Goal: Task Accomplishment & Management: Manage account settings

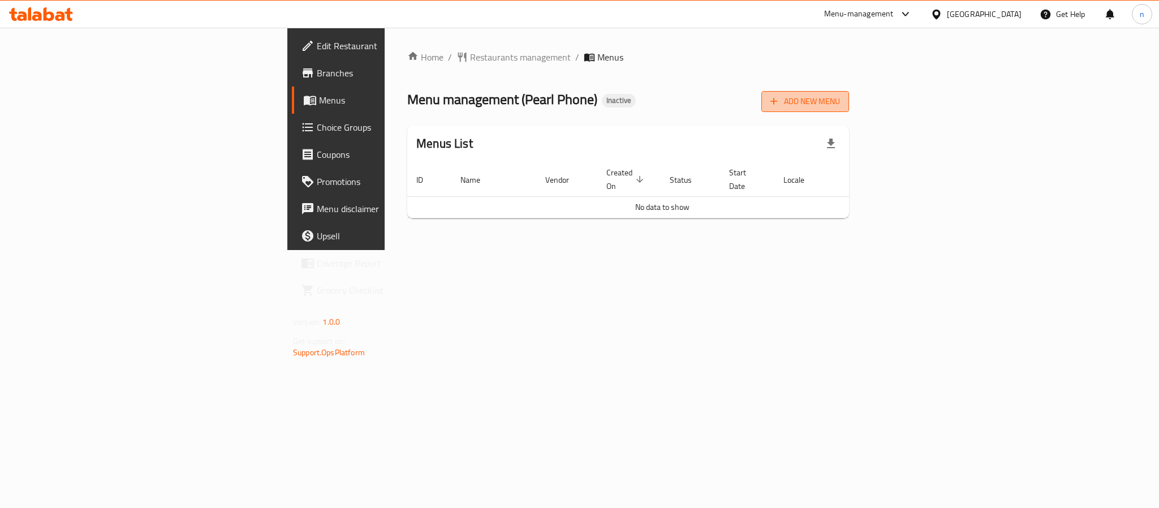
click at [849, 92] on button "Add New Menu" at bounding box center [806, 101] width 88 height 21
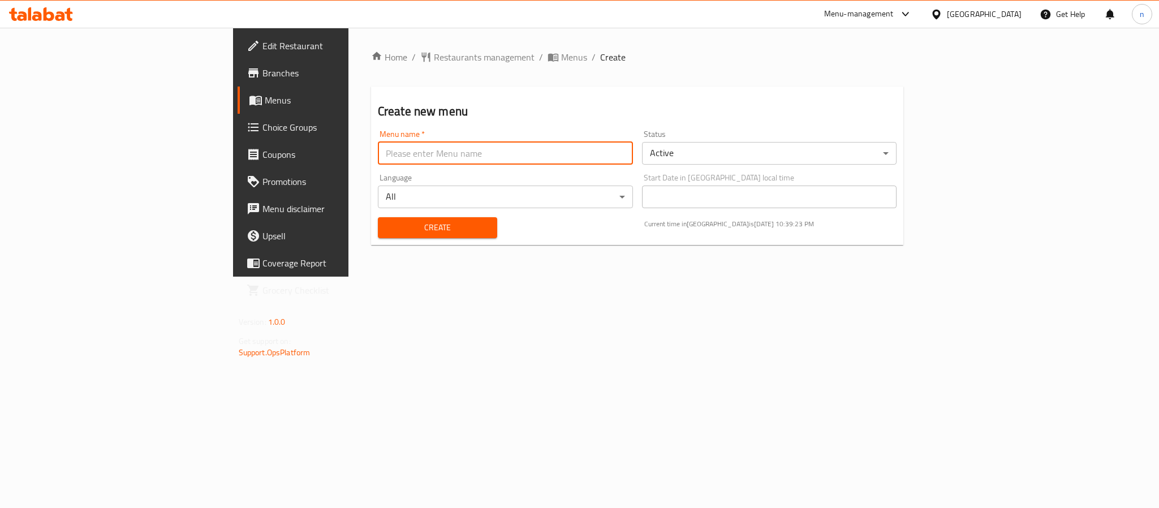
click at [493, 144] on input "text" at bounding box center [505, 153] width 255 height 23
type input "2025"
click at [378, 217] on button "Create" at bounding box center [437, 227] width 119 height 21
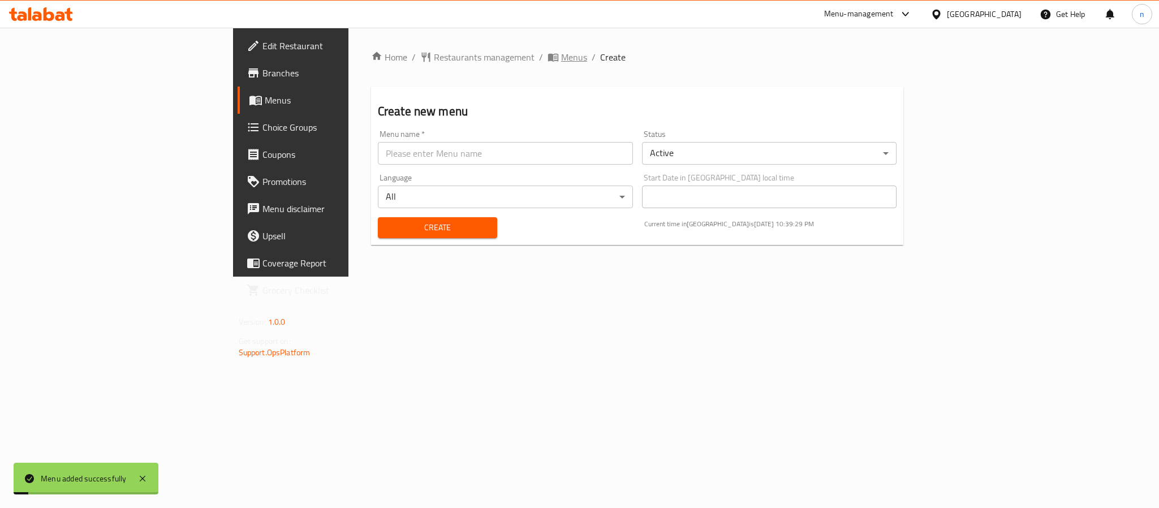
click at [561, 56] on span "Menus" at bounding box center [574, 57] width 26 height 14
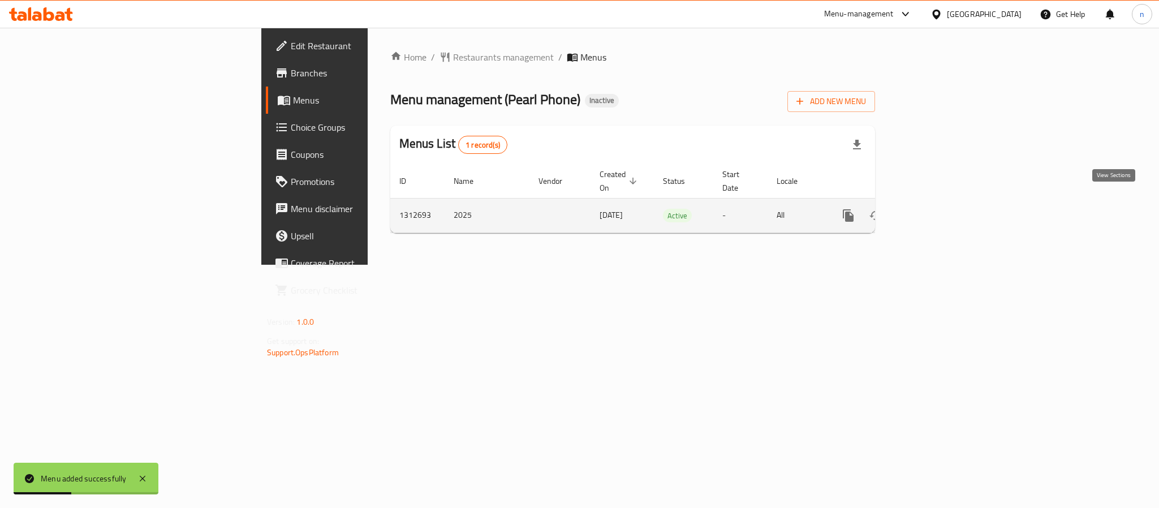
click at [935, 210] on icon "enhanced table" at bounding box center [930, 215] width 10 height 10
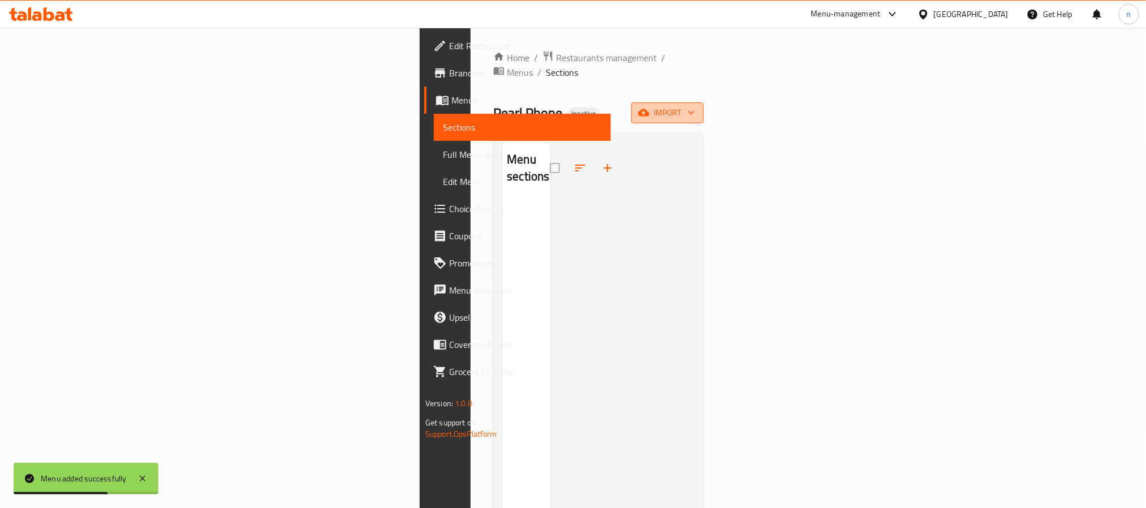
click at [695, 106] on span "import" at bounding box center [667, 113] width 54 height 14
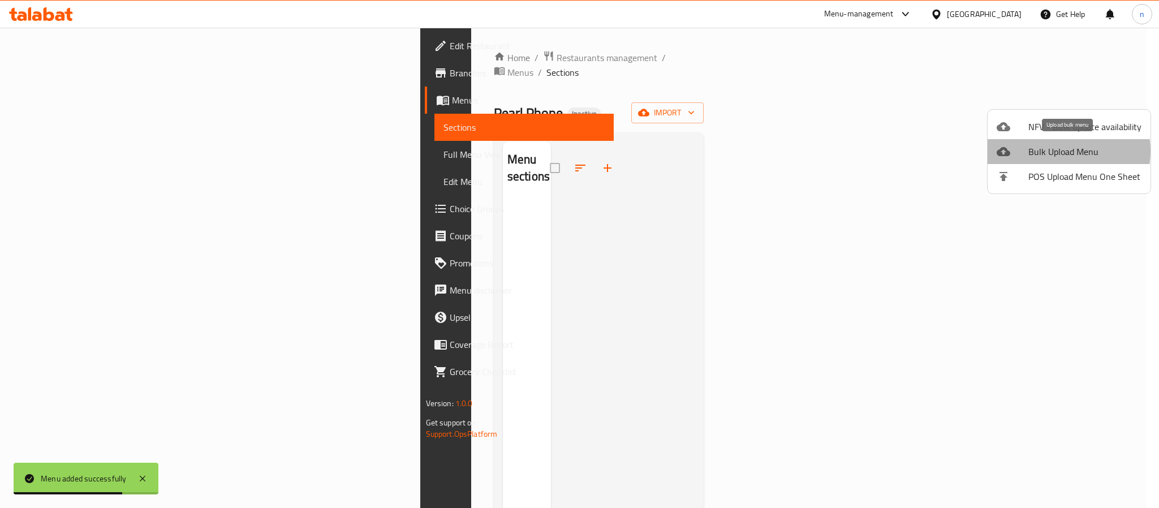
click at [1057, 151] on span "Bulk Upload Menu" at bounding box center [1085, 152] width 113 height 14
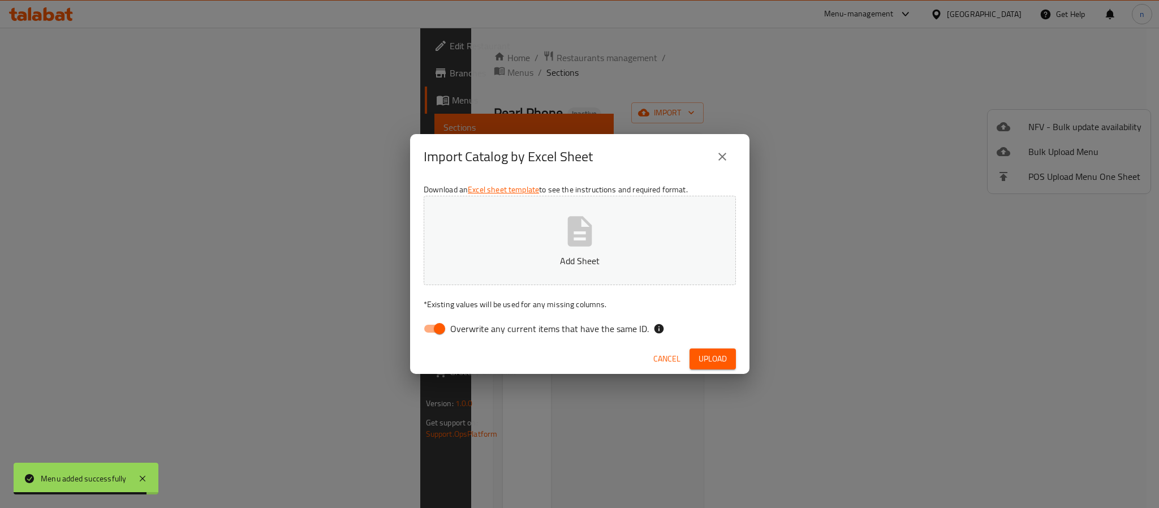
click at [440, 328] on input "Overwrite any current items that have the same ID." at bounding box center [439, 329] width 65 height 22
checkbox input "false"
click at [517, 267] on button "Add Sheet" at bounding box center [580, 240] width 312 height 89
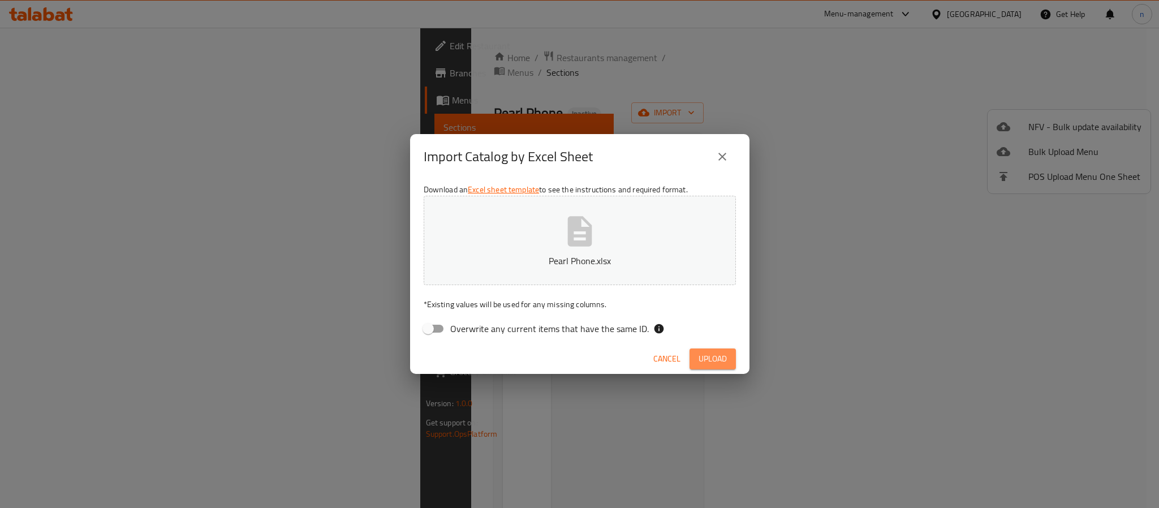
click at [693, 367] on button "Upload" at bounding box center [713, 359] width 46 height 21
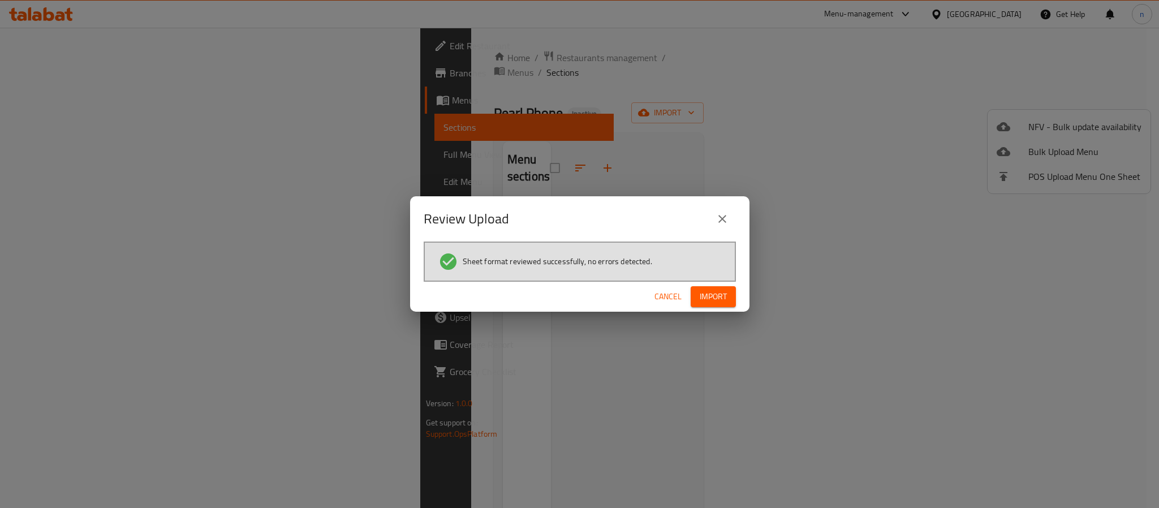
click at [704, 290] on span "Import" at bounding box center [713, 297] width 27 height 14
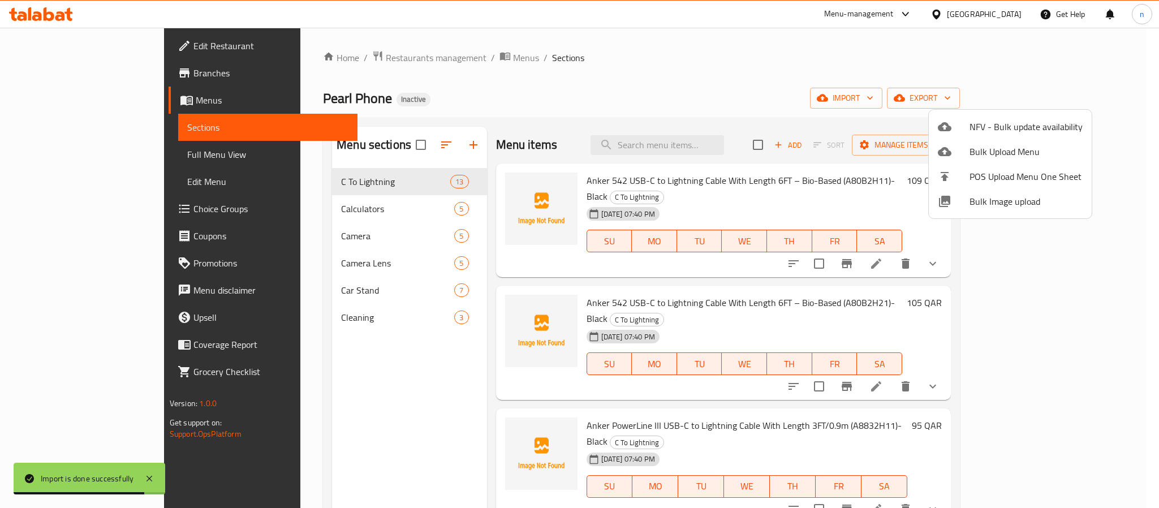
click at [59, 152] on div at bounding box center [579, 254] width 1159 height 508
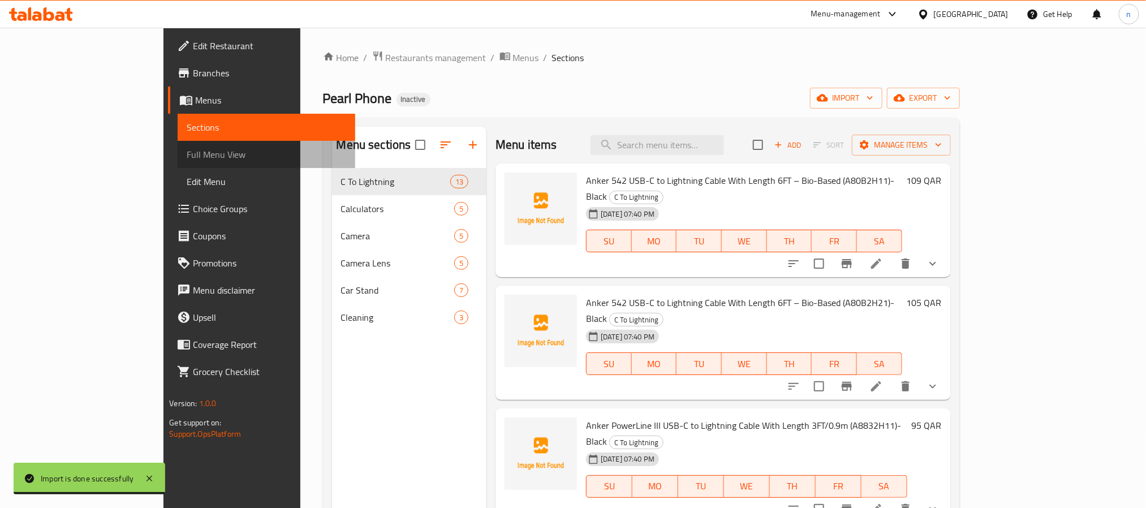
click at [187, 153] on span "Full Menu View" at bounding box center [266, 155] width 159 height 14
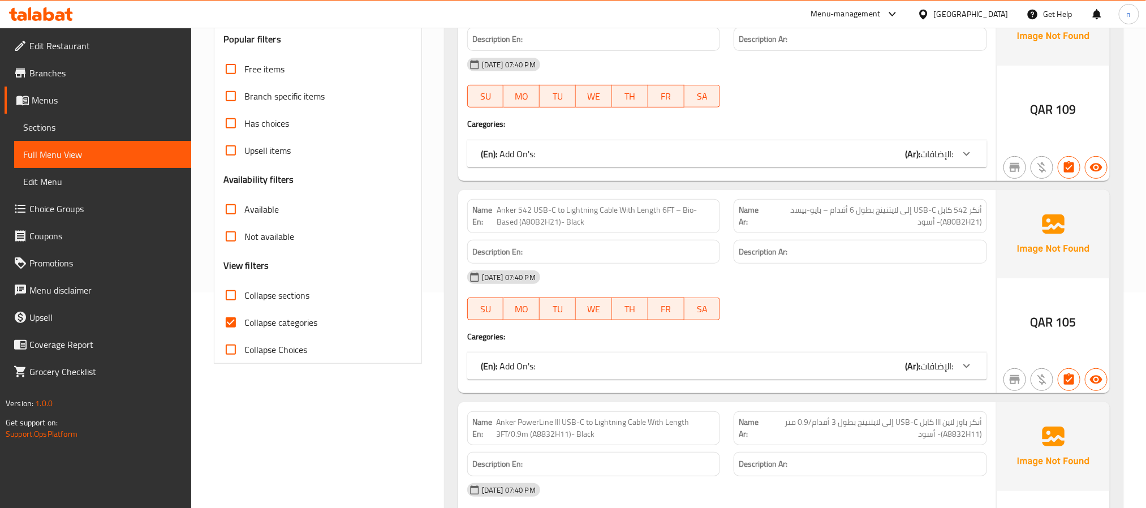
scroll to position [424, 0]
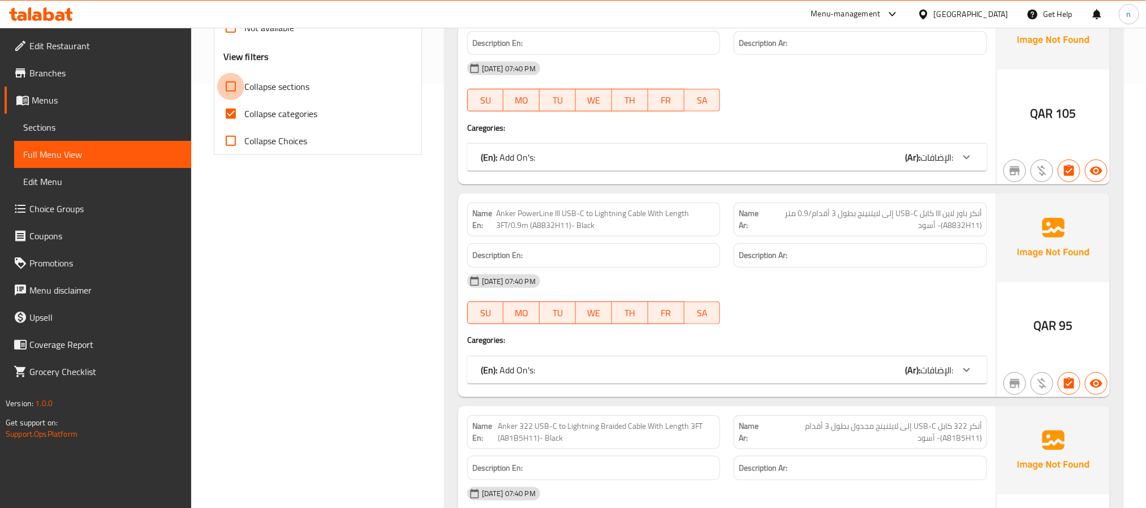
click at [236, 88] on input "Collapse sections" at bounding box center [230, 86] width 27 height 27
checkbox input "true"
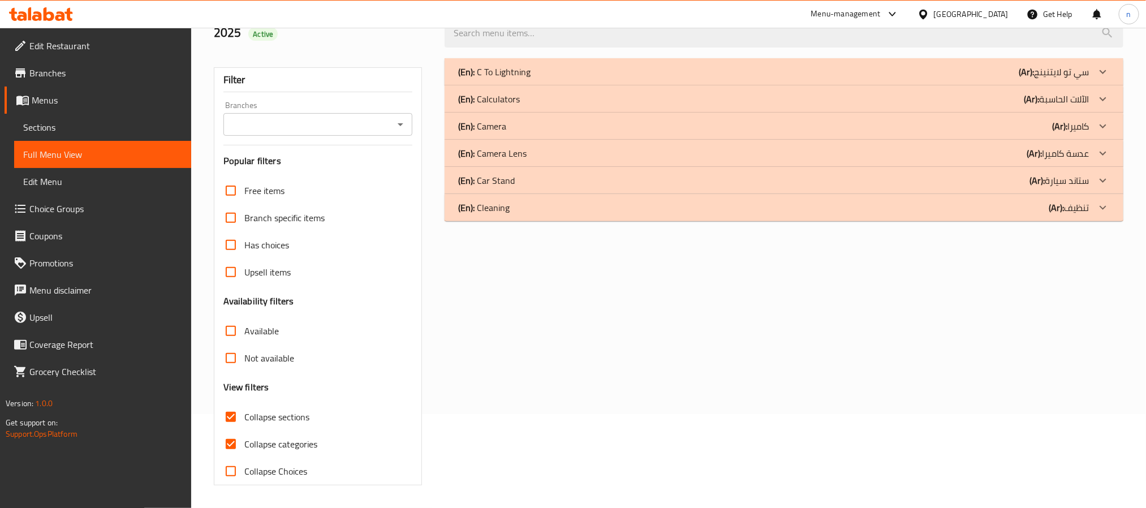
click at [234, 112] on div "Filter Branches Branches Popular filters Free items Branch specific items Has c…" at bounding box center [318, 276] width 208 height 418
click at [237, 440] on input "Collapse categories" at bounding box center [230, 444] width 27 height 27
checkbox input "false"
click at [564, 207] on div "(En): Cleaning (Ar): تنظيف" at bounding box center [773, 208] width 631 height 14
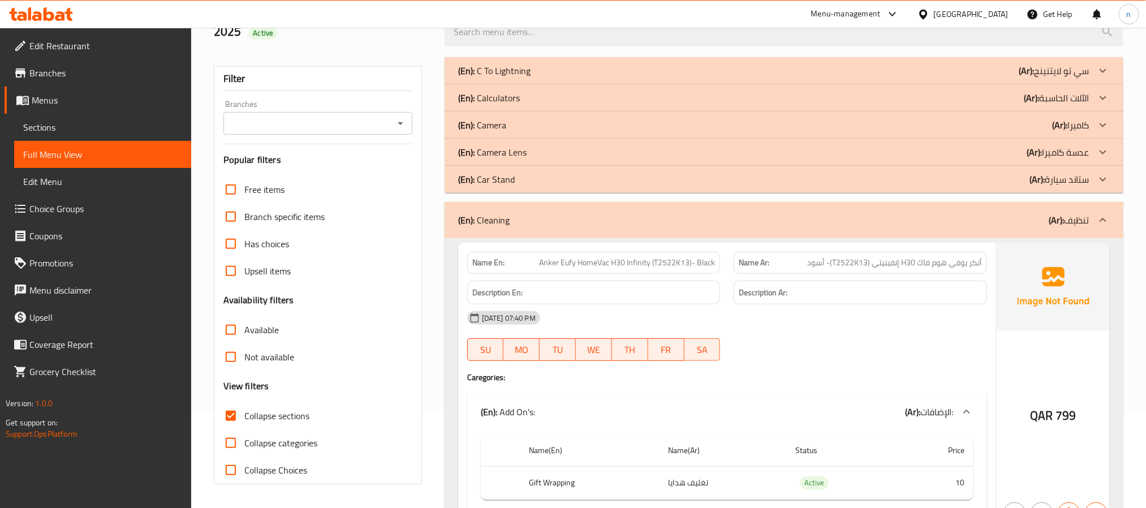
click at [540, 187] on div "(En): Car Stand (Ar): ستاند سيارة" at bounding box center [784, 179] width 679 height 27
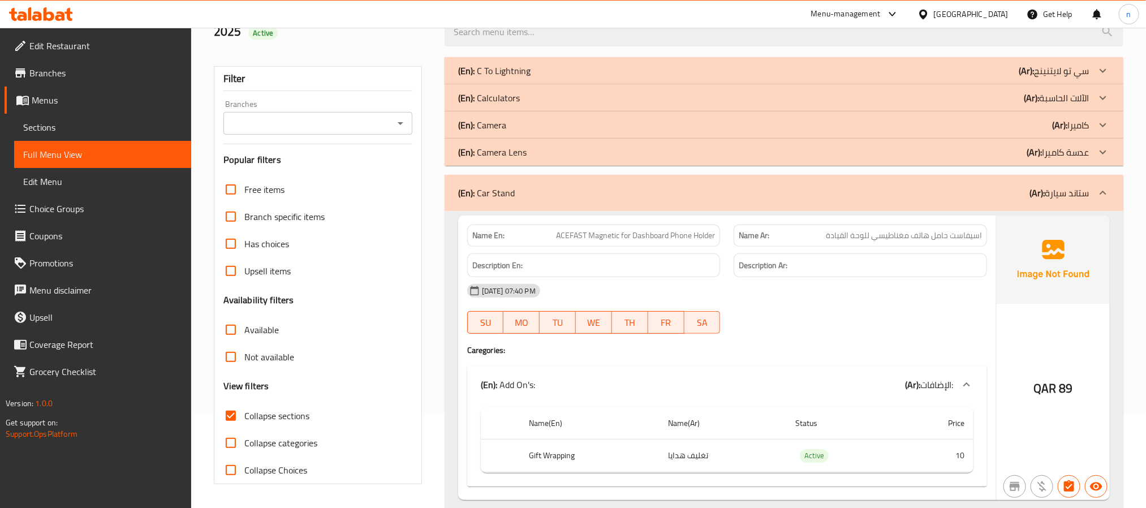
click at [521, 153] on p "(En): Camera Lens" at bounding box center [492, 152] width 68 height 14
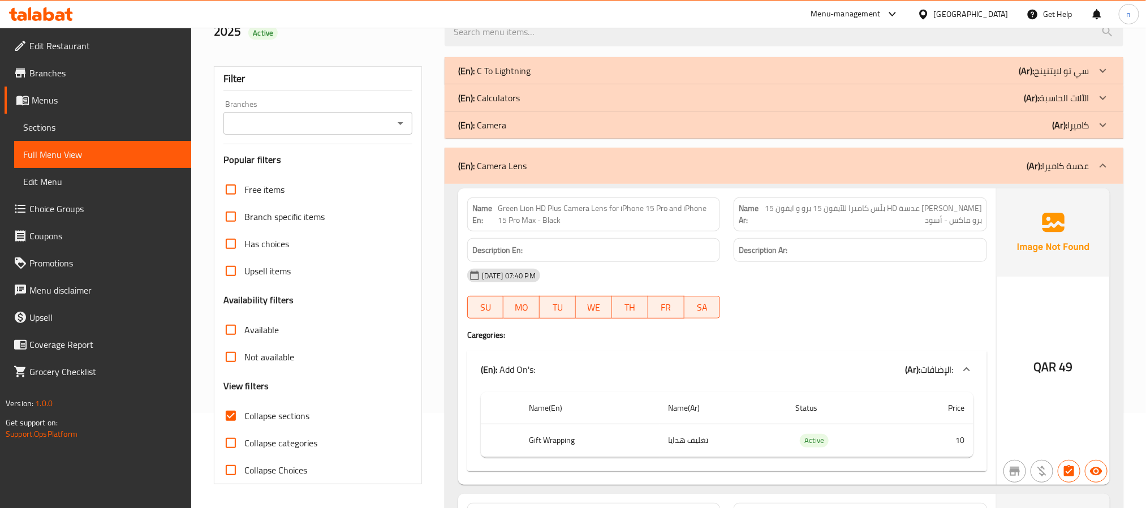
click at [518, 127] on div "(En): Camera (Ar): كاميرا" at bounding box center [773, 125] width 631 height 14
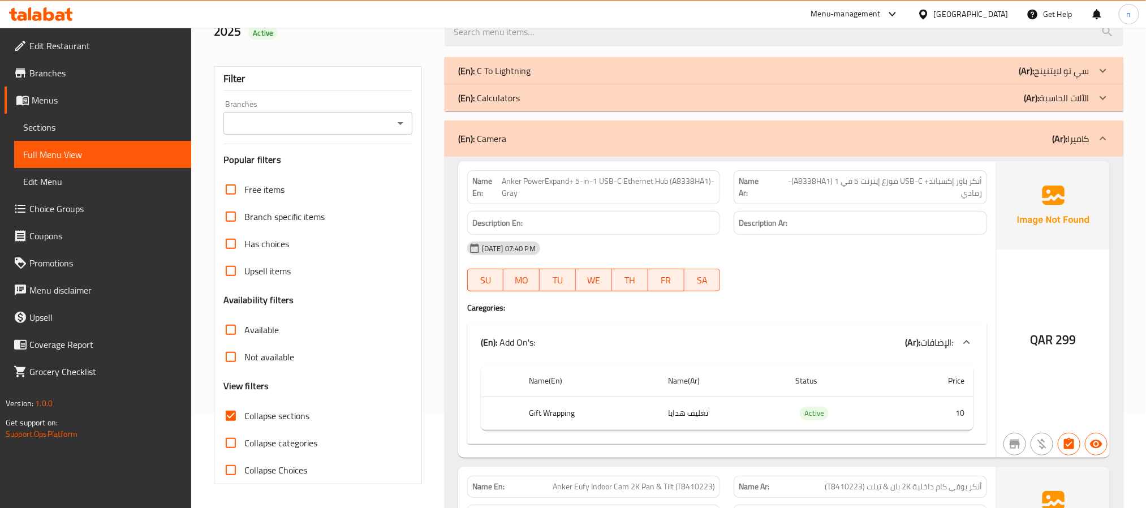
click at [518, 97] on p "(En): Calculators" at bounding box center [489, 98] width 62 height 14
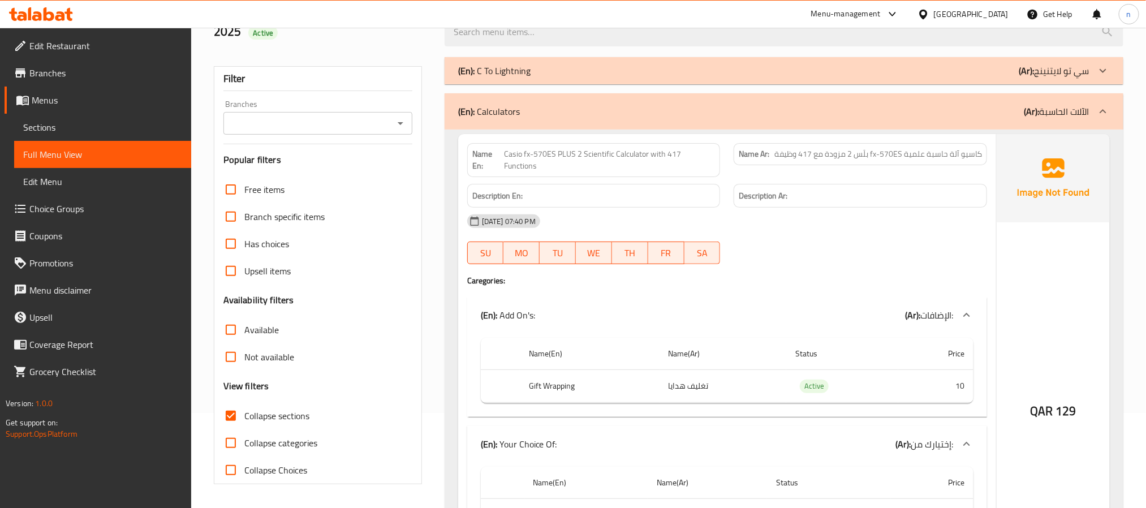
click at [534, 81] on div "(En): C To Lightning (Ar): سي تو لايتنينج" at bounding box center [784, 70] width 679 height 27
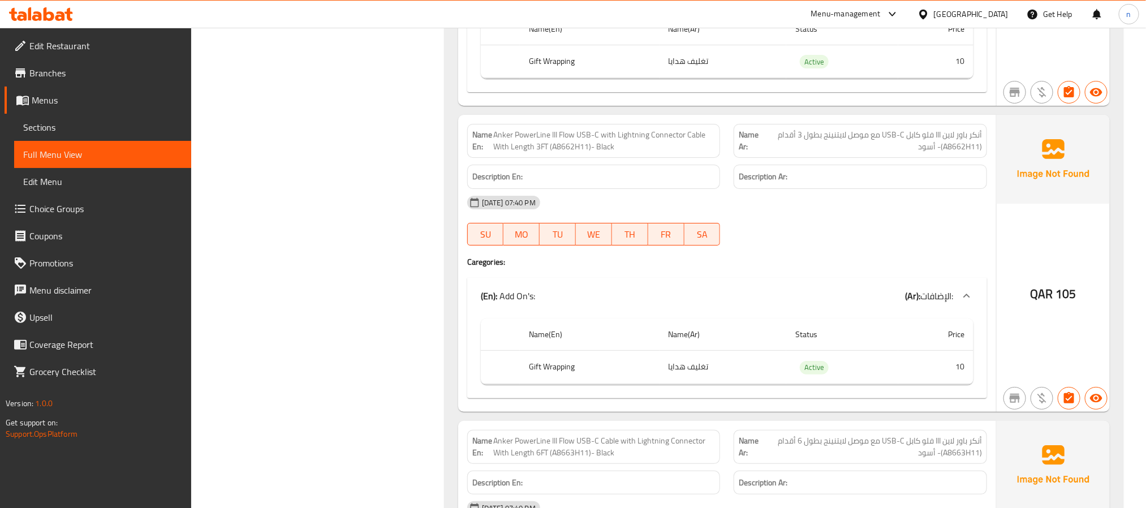
scroll to position [2217, 0]
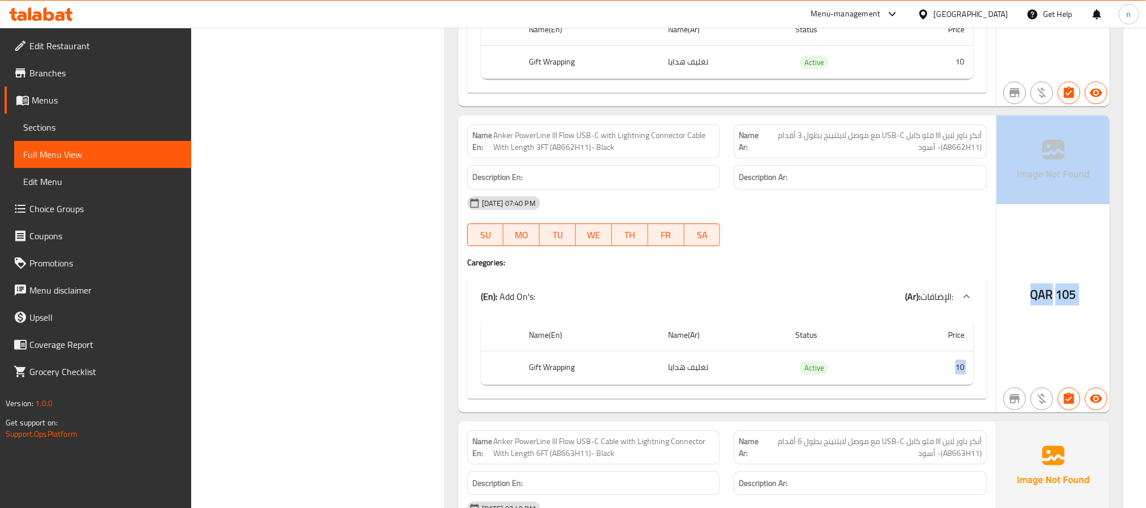
drag, startPoint x: 932, startPoint y: 384, endPoint x: 988, endPoint y: 367, distance: 58.5
click at [996, 367] on div "Name En: Anker PowerLine III Flow USB-C with Lightning Connector Cable With Len…" at bounding box center [784, 263] width 652 height 296
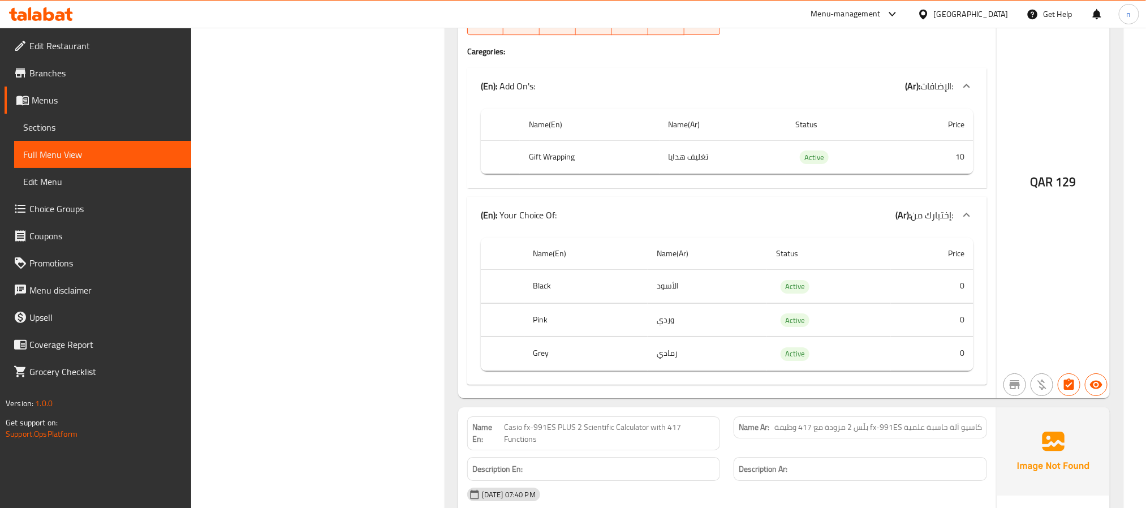
scroll to position [4339, 0]
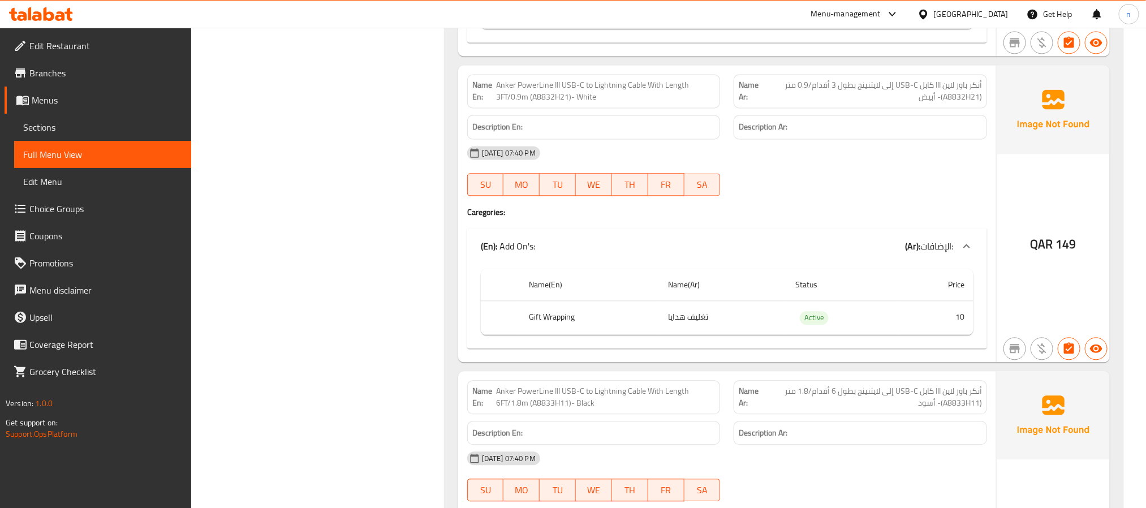
drag, startPoint x: 485, startPoint y: 275, endPoint x: 510, endPoint y: 124, distance: 152.5
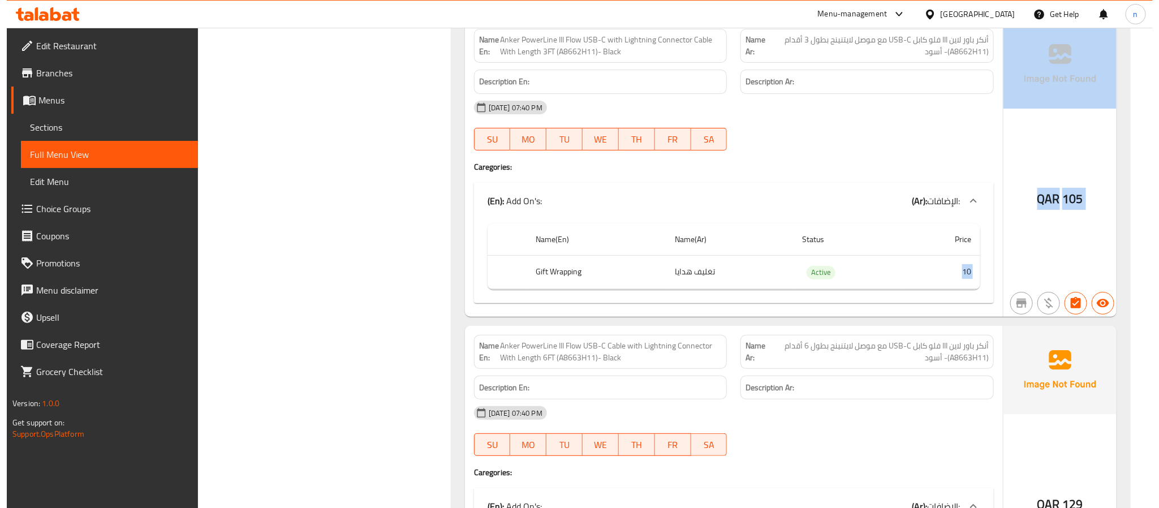
scroll to position [0, 0]
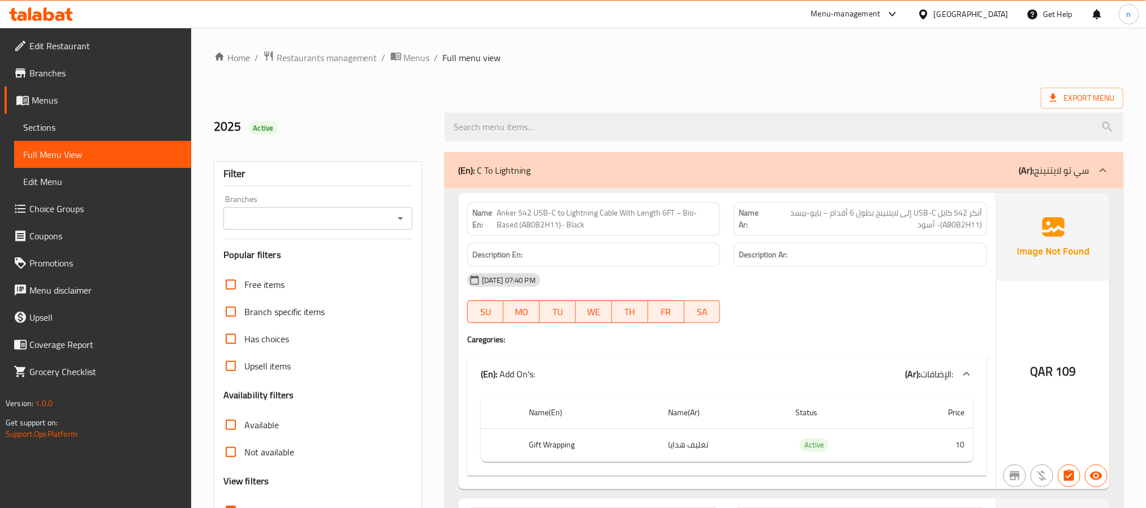
click at [53, 94] on span "Menus" at bounding box center [107, 100] width 151 height 14
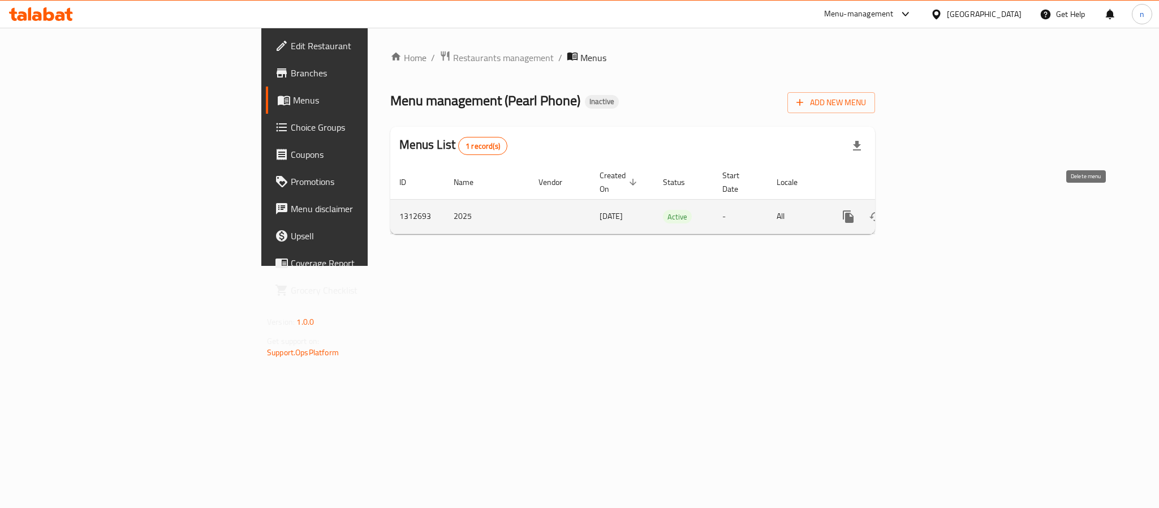
click at [907, 212] on icon "enhanced table" at bounding box center [903, 217] width 8 height 10
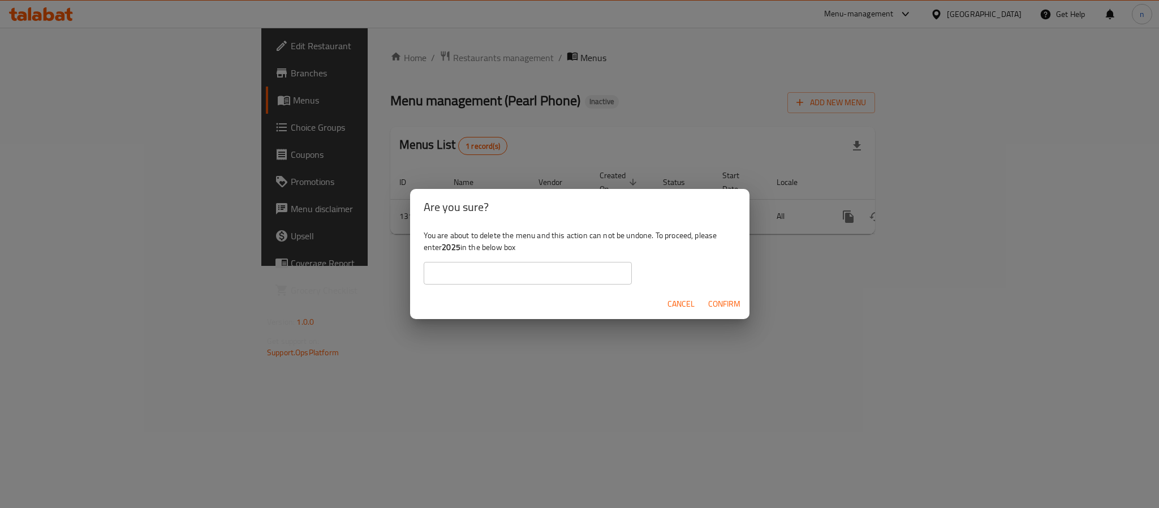
click at [450, 250] on b "2025" at bounding box center [451, 247] width 19 height 15
copy div "2025"
click at [450, 272] on input "text" at bounding box center [528, 273] width 208 height 23
paste input "2025"
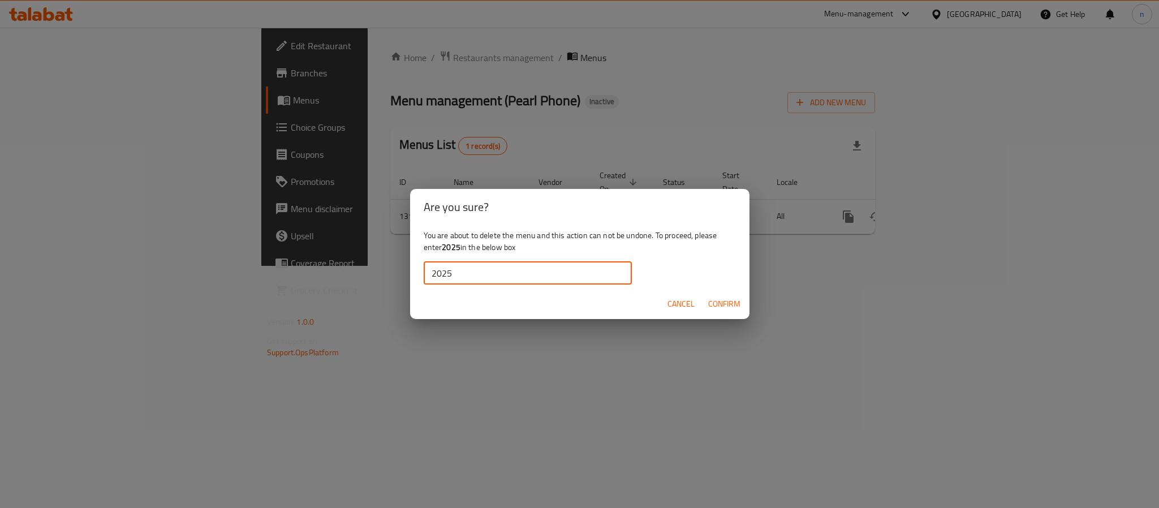
type input "2025"
click at [734, 304] on span "Confirm" at bounding box center [724, 304] width 32 height 14
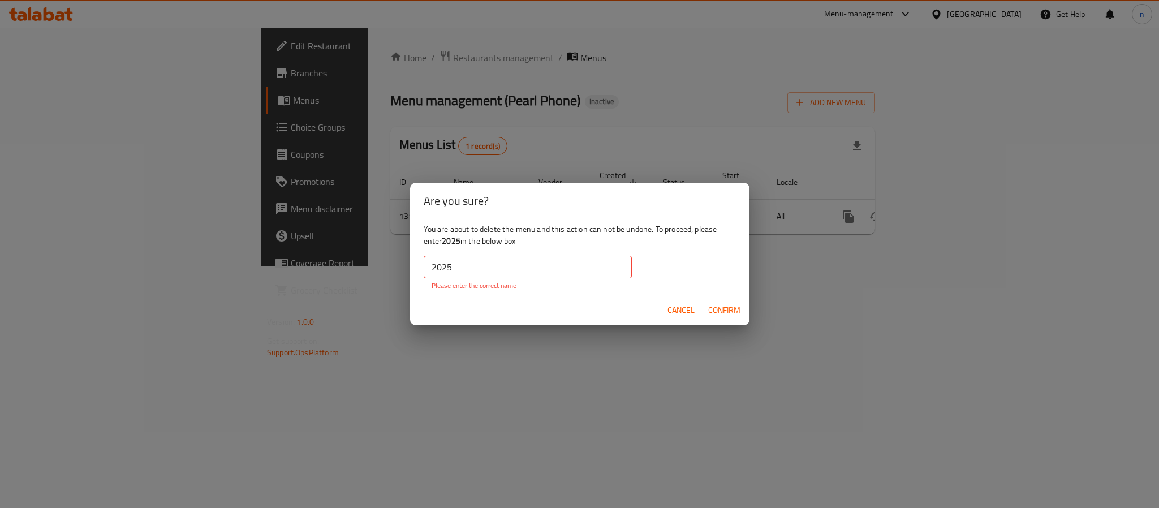
click at [384, 262] on div "Are you sure? You are about to delete the menu and this action can not be undon…" at bounding box center [579, 254] width 1159 height 508
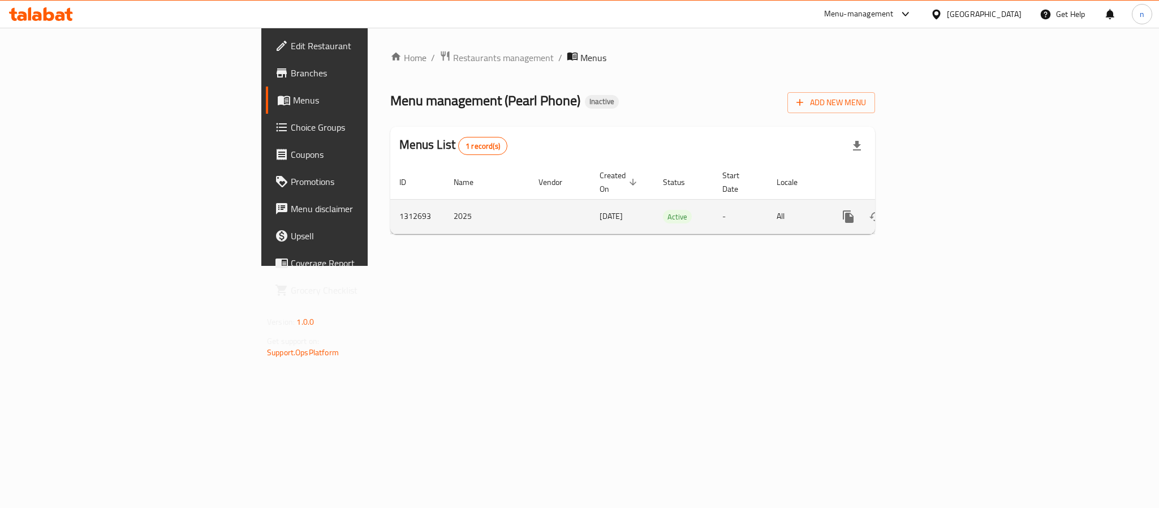
click at [445, 201] on td "2025" at bounding box center [487, 216] width 85 height 35
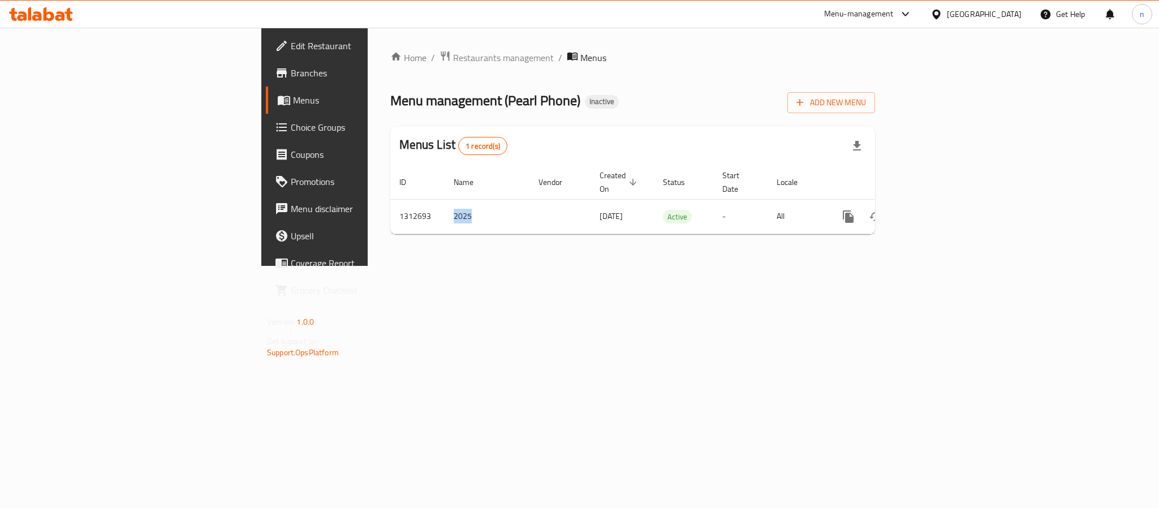
copy td "2025"
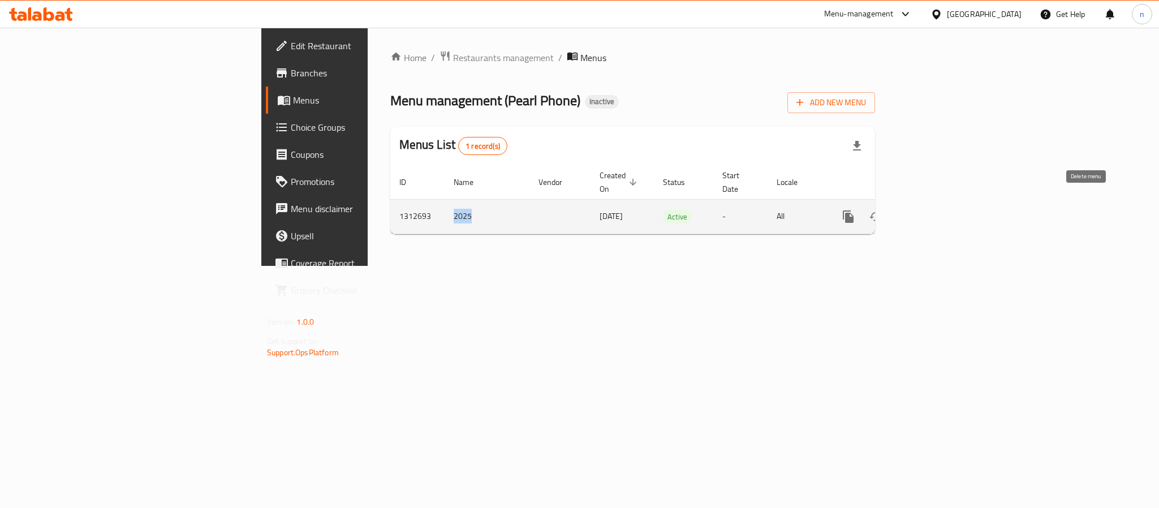
click at [907, 212] on icon "enhanced table" at bounding box center [903, 217] width 8 height 10
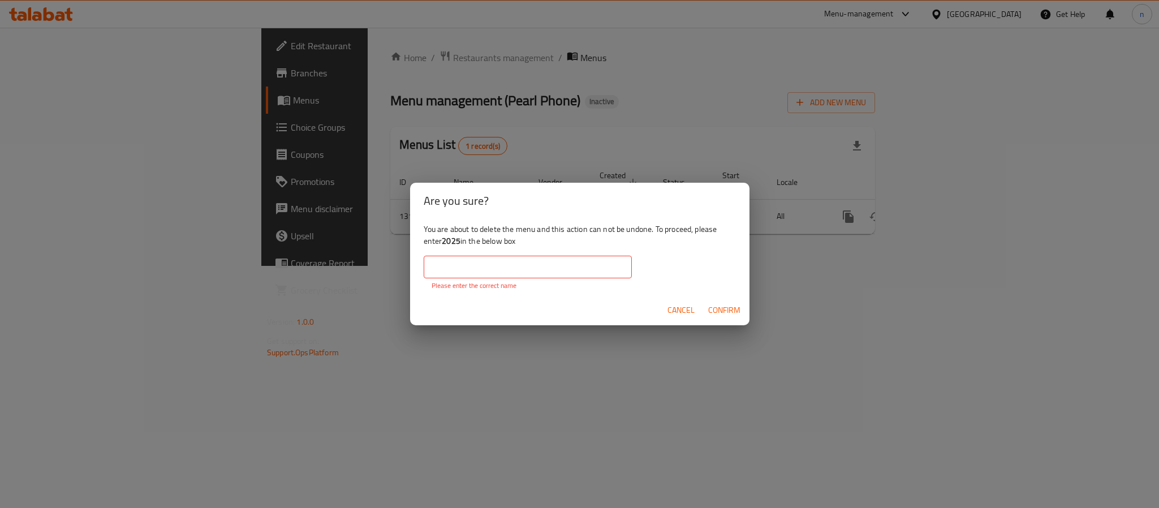
click at [505, 260] on input "text" at bounding box center [528, 267] width 208 height 23
paste input "2025"
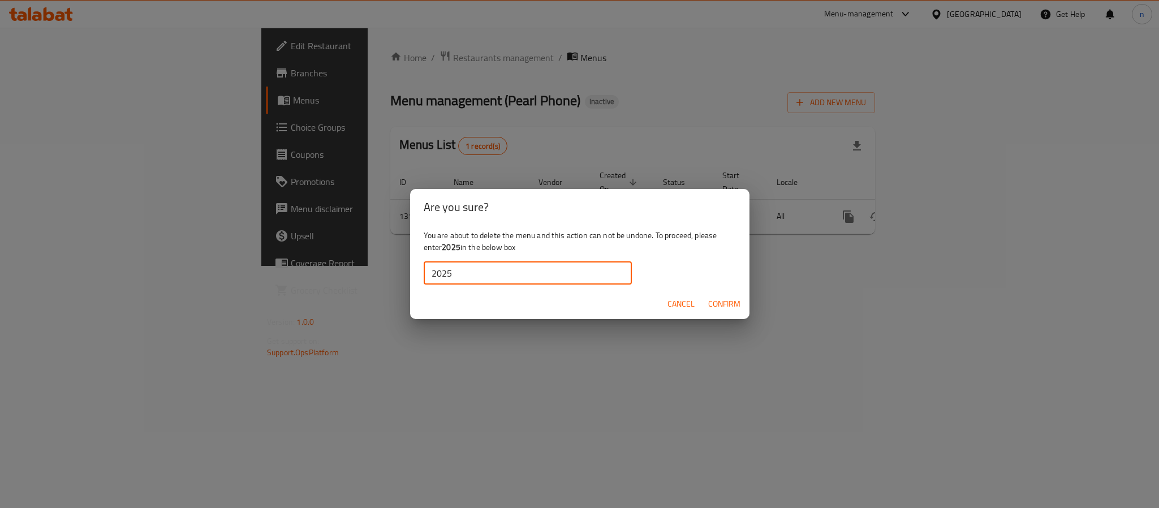
type input "2025"
click at [720, 304] on span "Confirm" at bounding box center [724, 304] width 32 height 14
